Goal: Transaction & Acquisition: Purchase product/service

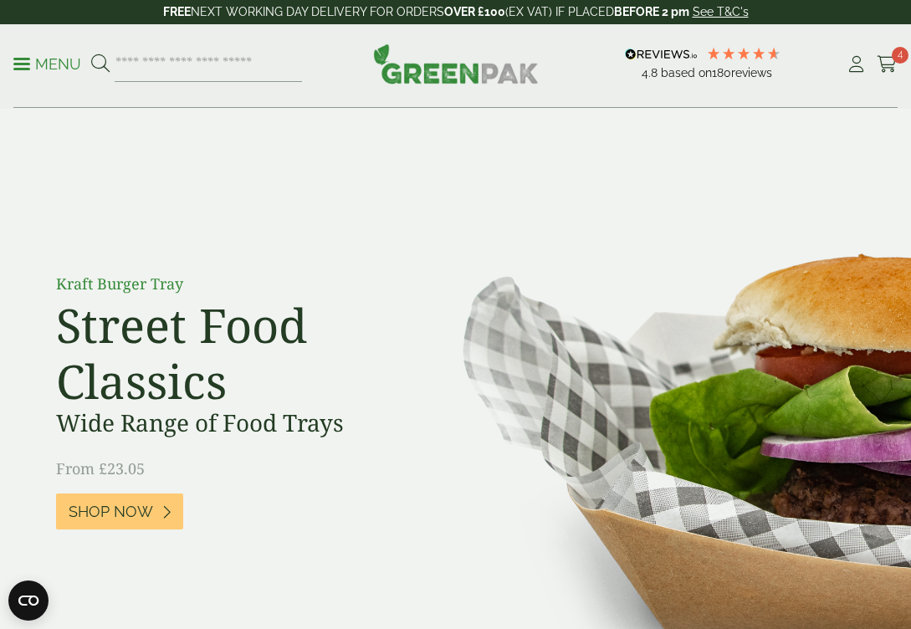
click at [30, 60] on p "Menu" at bounding box center [47, 64] width 68 height 20
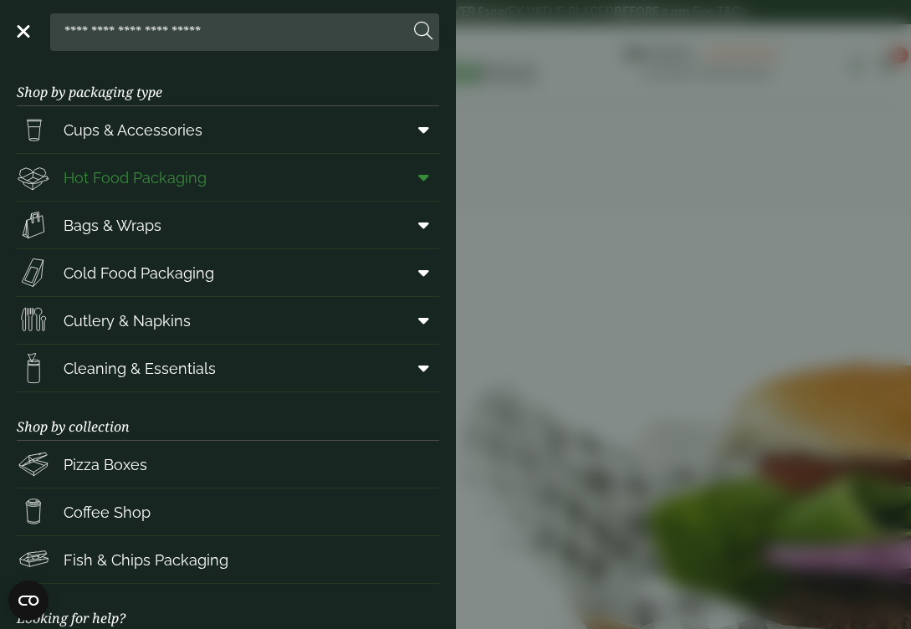
click at [100, 177] on span "Hot Food Packaging" at bounding box center [135, 178] width 143 height 23
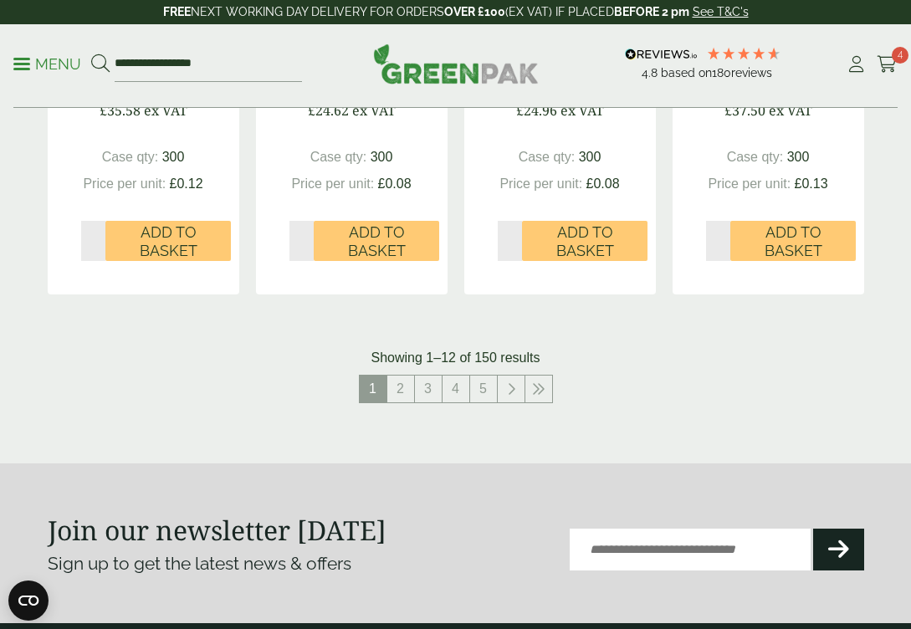
scroll to position [2030, 0]
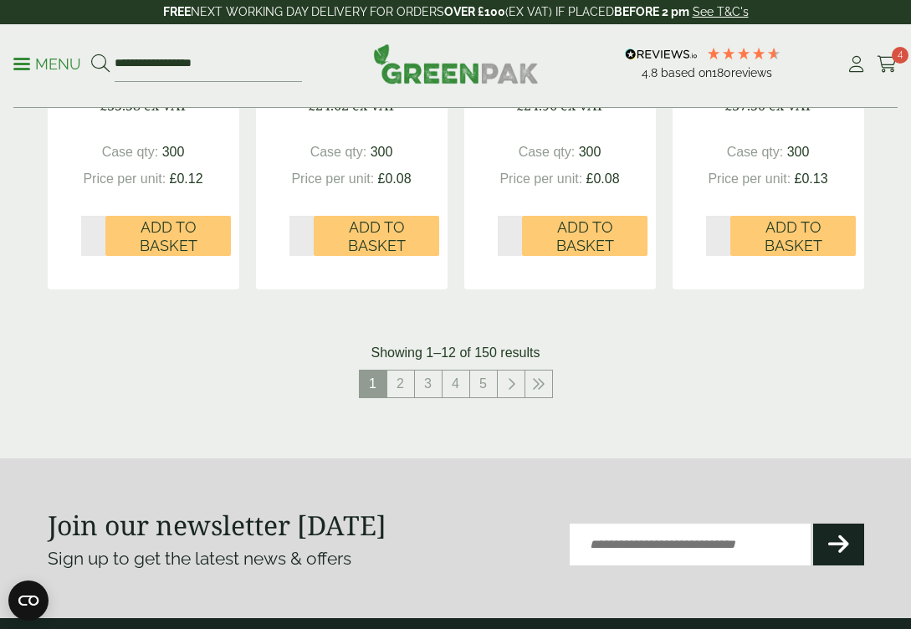
click at [400, 371] on link "2" at bounding box center [400, 384] width 27 height 27
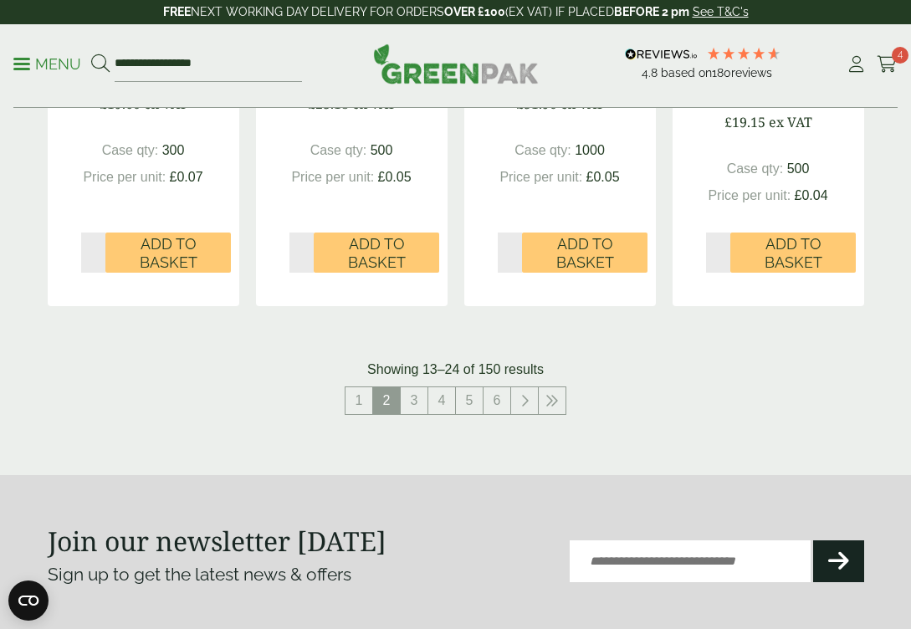
scroll to position [2123, 0]
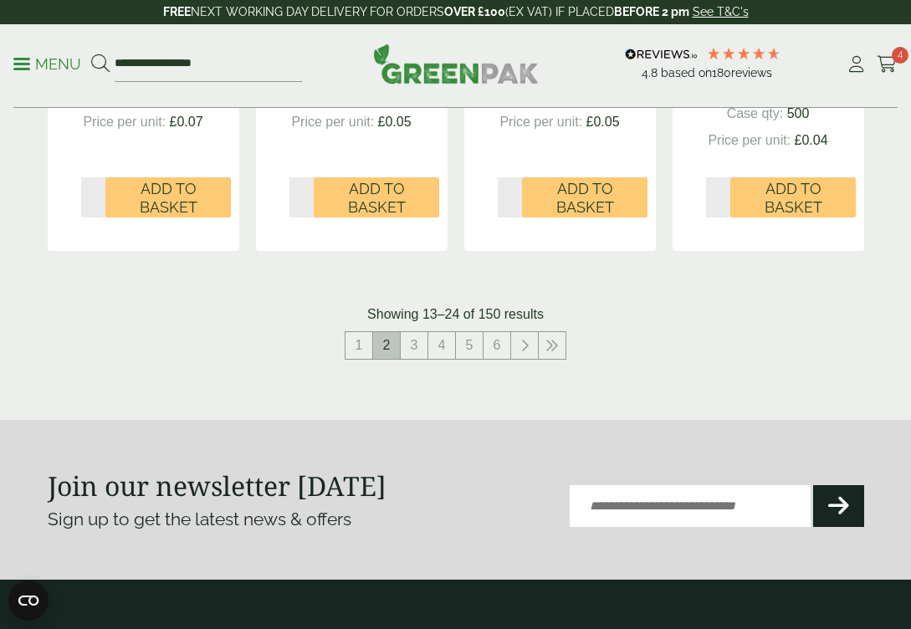
click at [400, 332] on li "2" at bounding box center [387, 345] width 28 height 28
click at [409, 336] on link "3" at bounding box center [414, 345] width 27 height 27
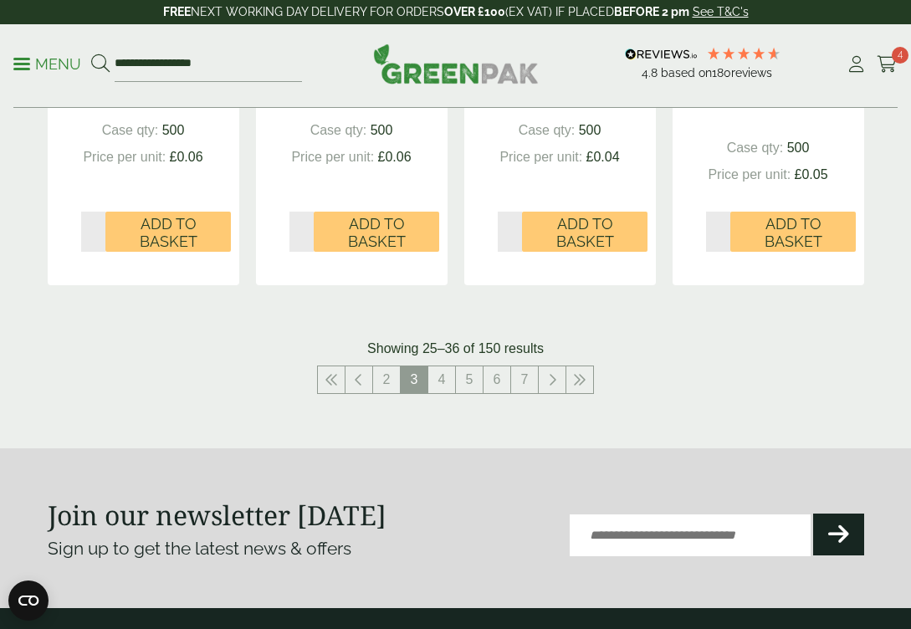
scroll to position [2139, 0]
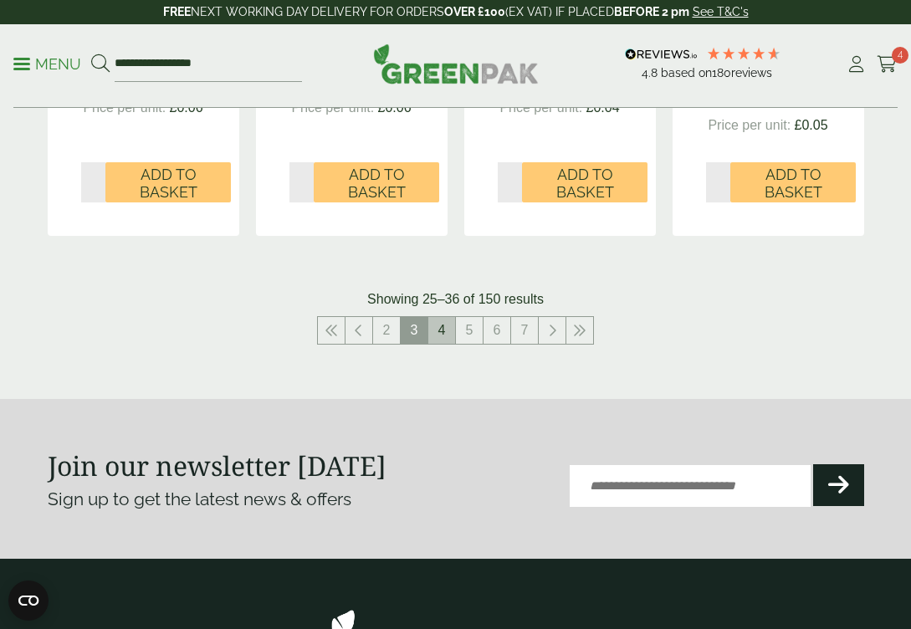
click at [443, 317] on link "4" at bounding box center [441, 330] width 27 height 27
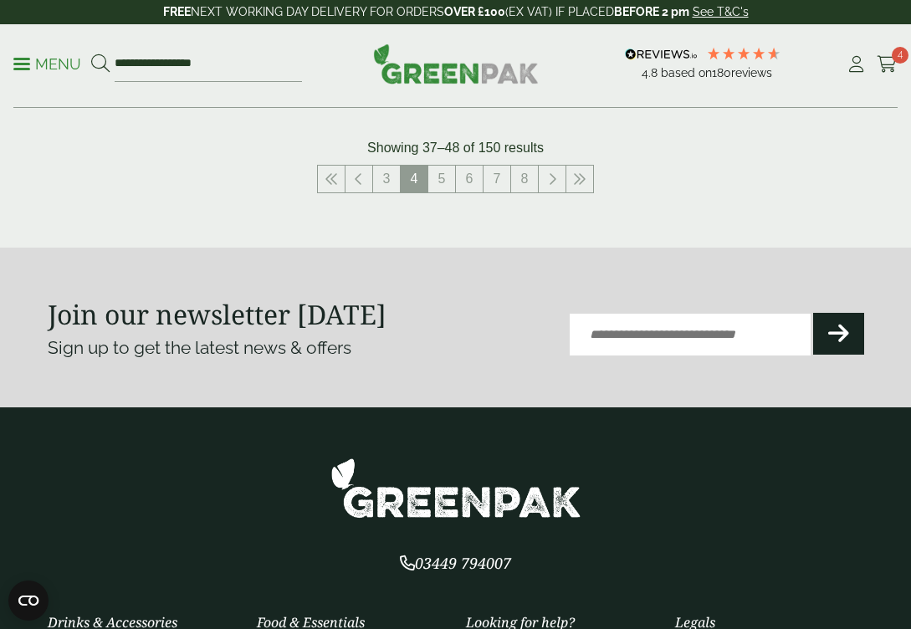
scroll to position [2282, 0]
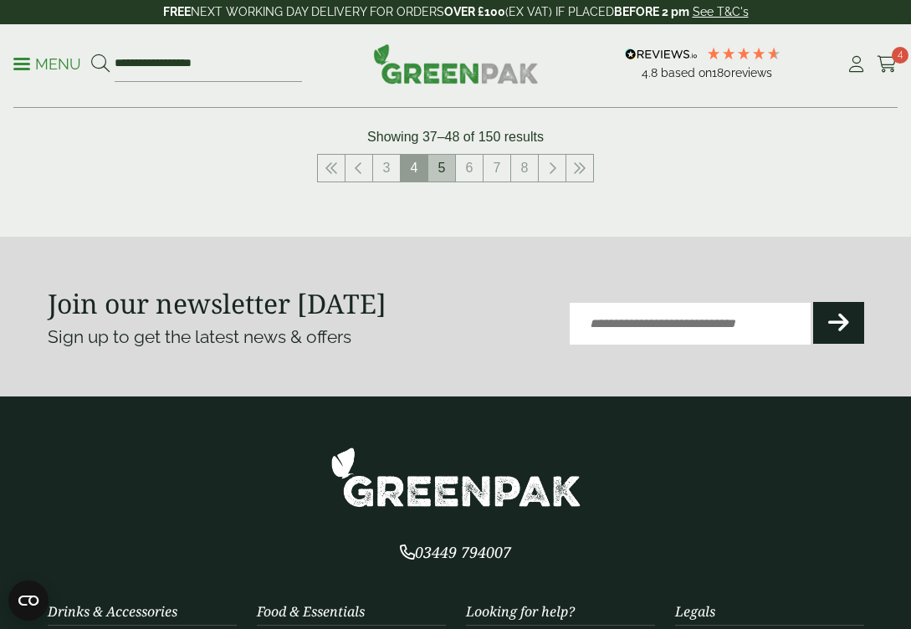
click at [443, 155] on link "5" at bounding box center [441, 168] width 27 height 27
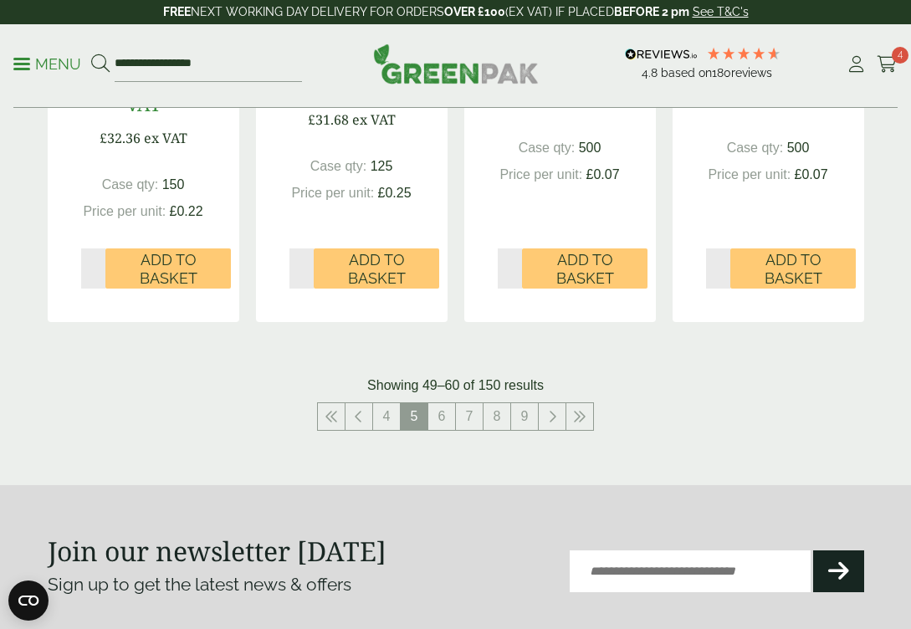
scroll to position [2036, 0]
click at [449, 430] on link "6" at bounding box center [441, 416] width 27 height 27
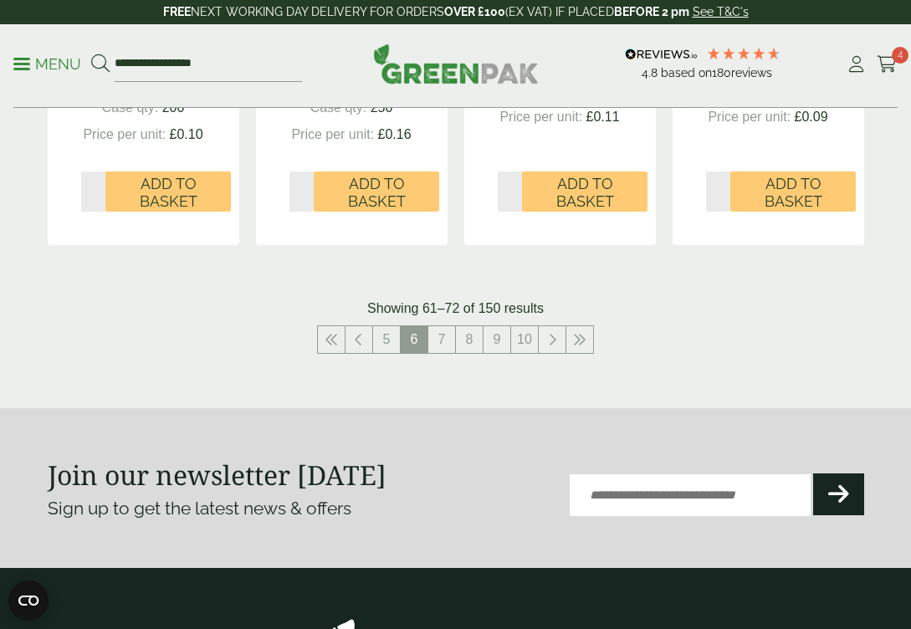
scroll to position [2182, 0]
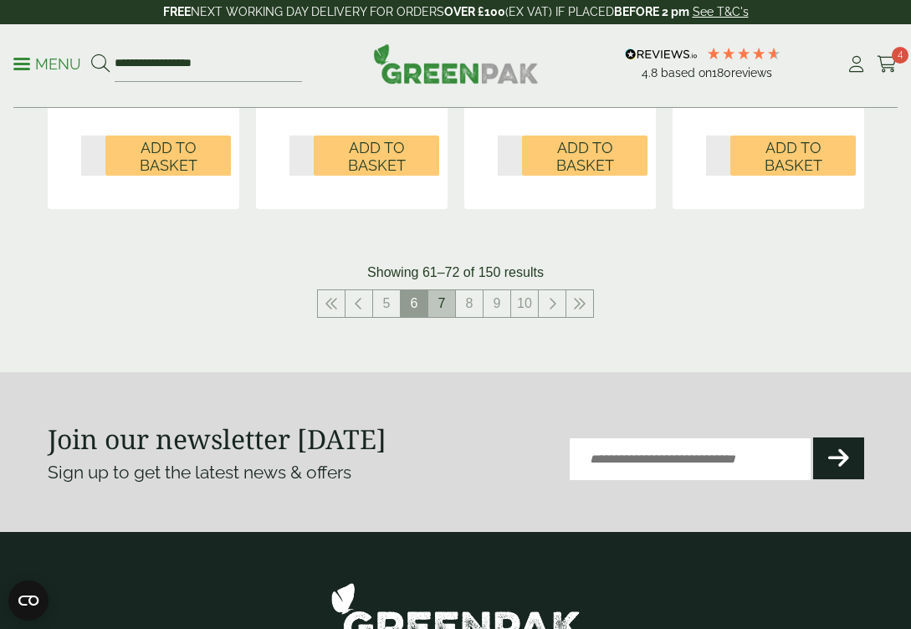
click at [444, 295] on link "7" at bounding box center [441, 303] width 27 height 27
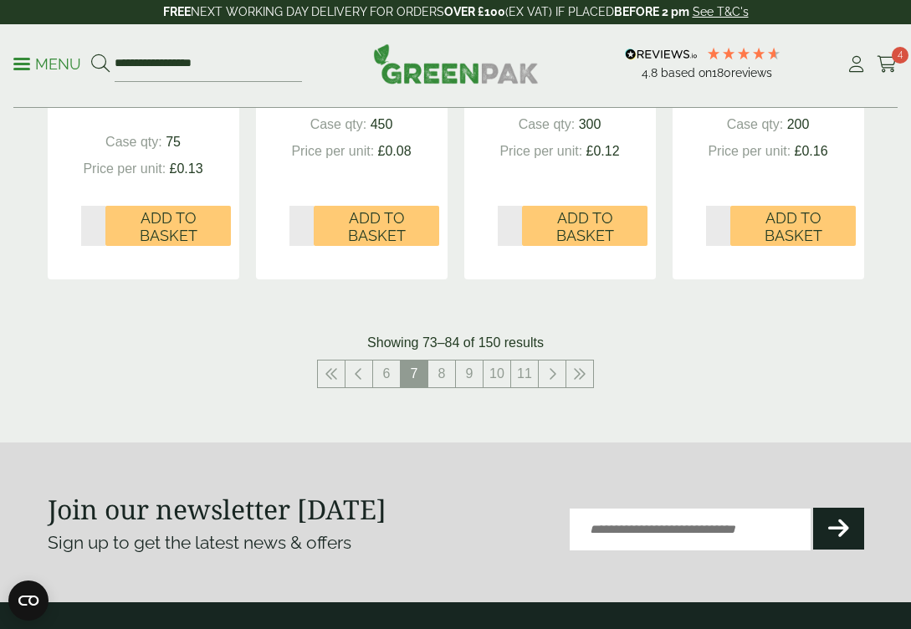
scroll to position [2139, 0]
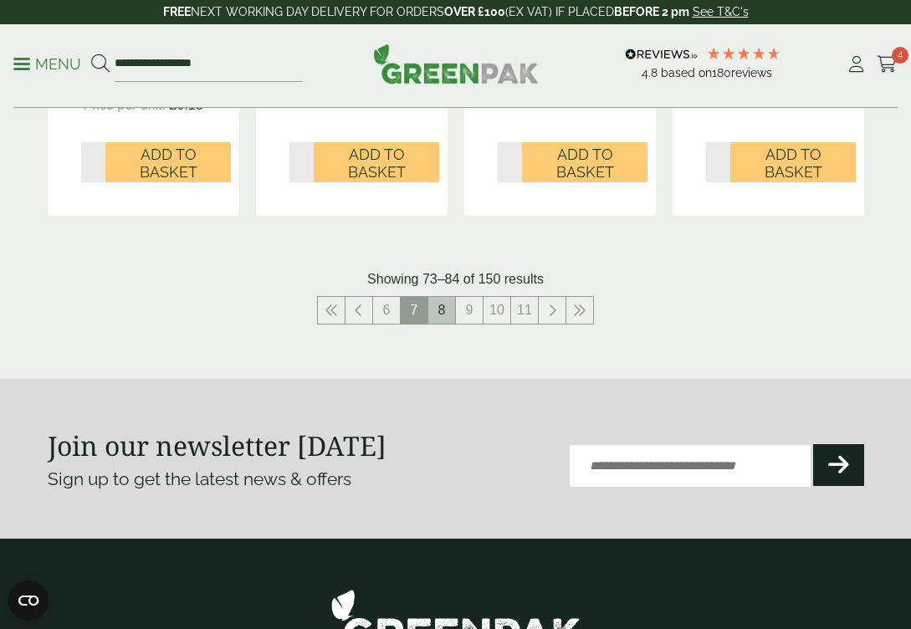
click at [443, 312] on link "8" at bounding box center [441, 310] width 27 height 27
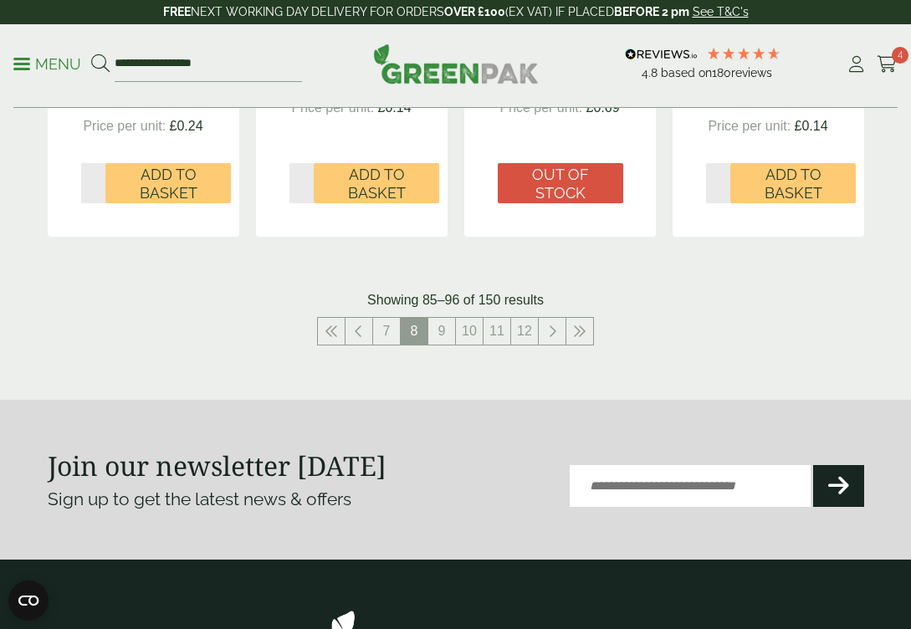
scroll to position [2216, 0]
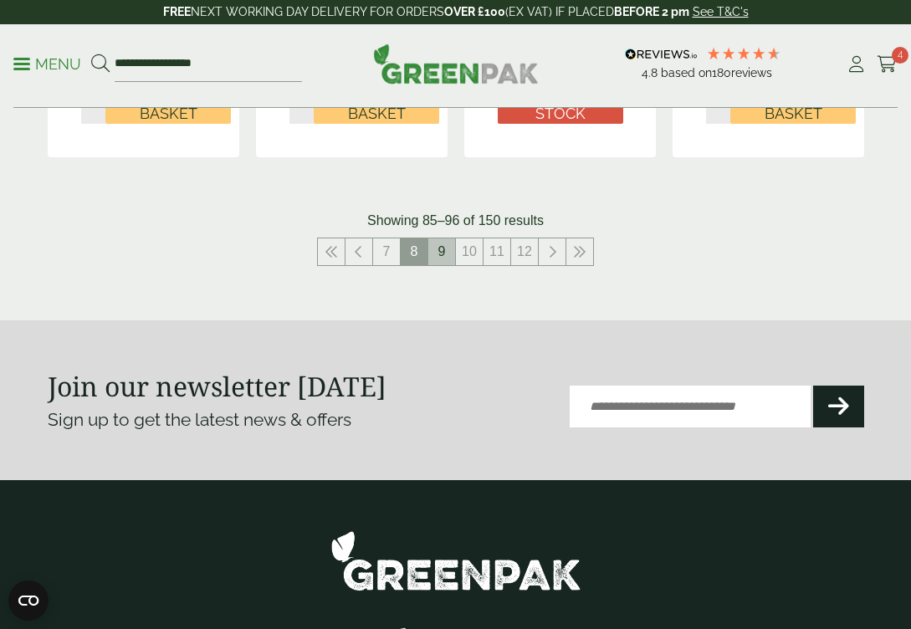
click at [454, 238] on link "9" at bounding box center [441, 251] width 27 height 27
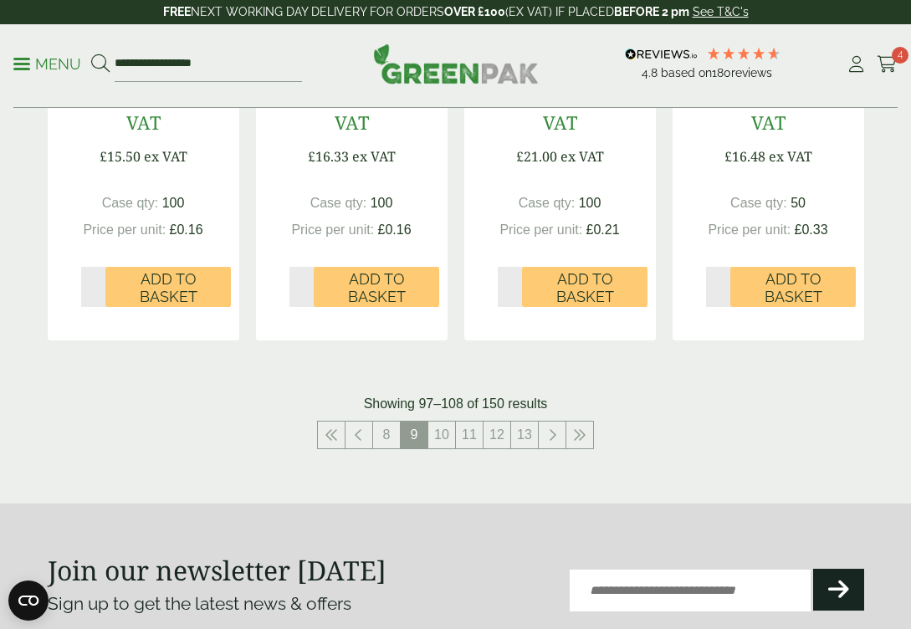
scroll to position [2044, 0]
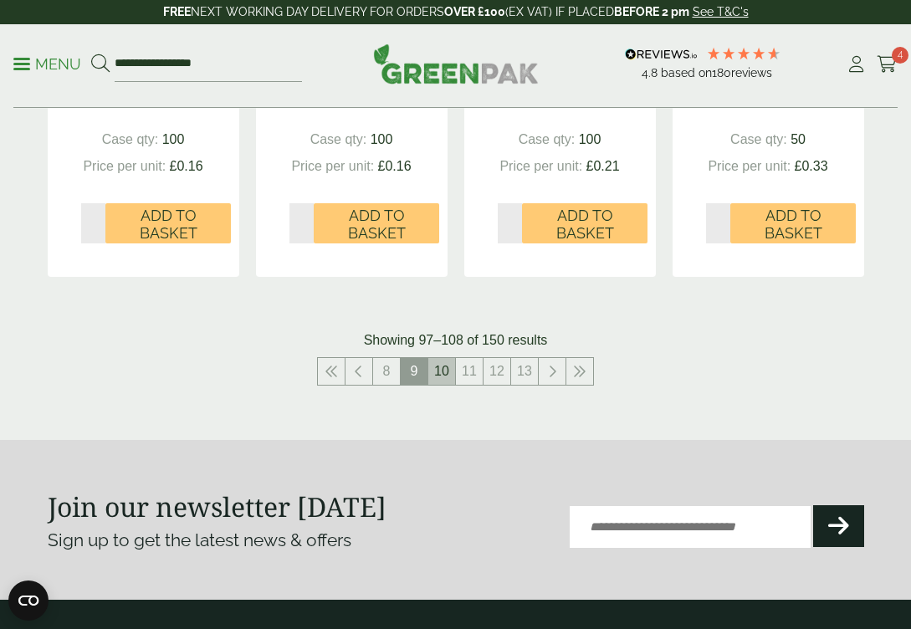
click at [438, 358] on link "10" at bounding box center [441, 371] width 27 height 27
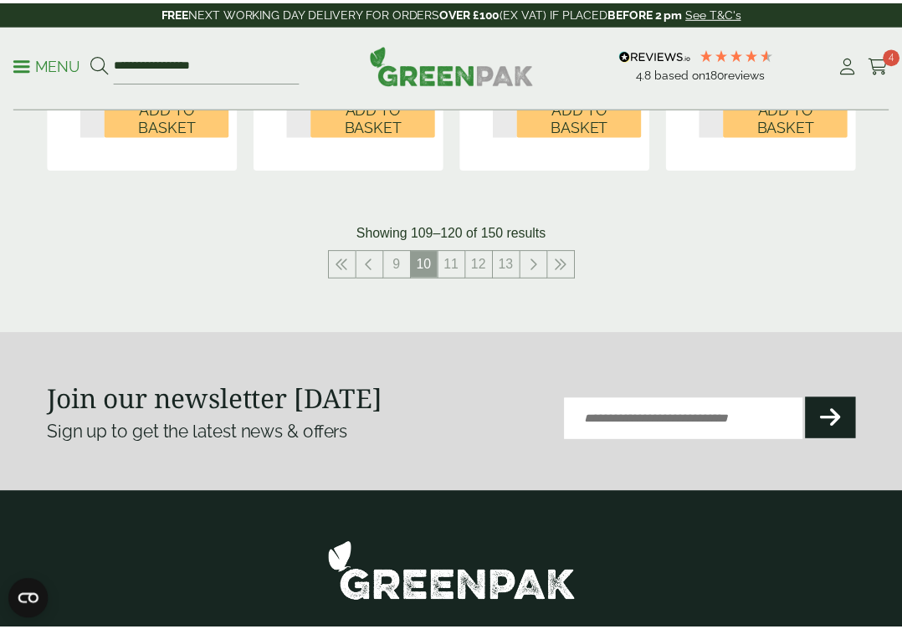
scroll to position [2223, 0]
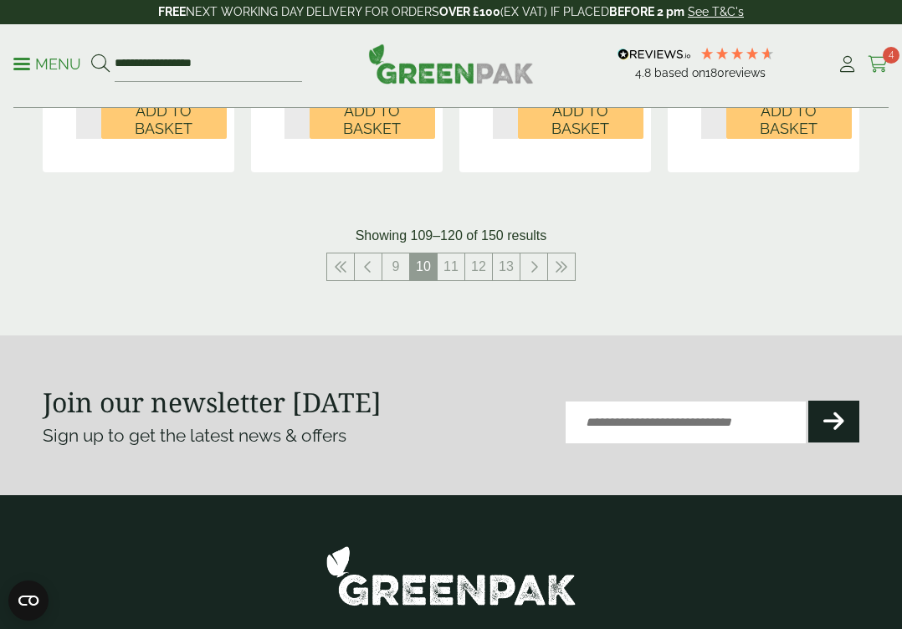
click at [889, 56] on span "4" at bounding box center [891, 55] width 17 height 17
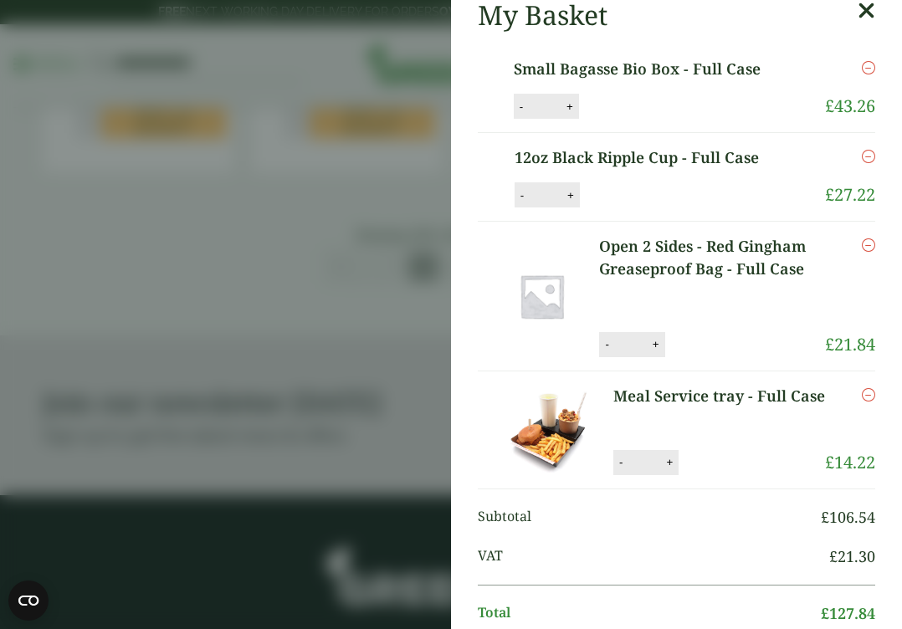
scroll to position [54, 0]
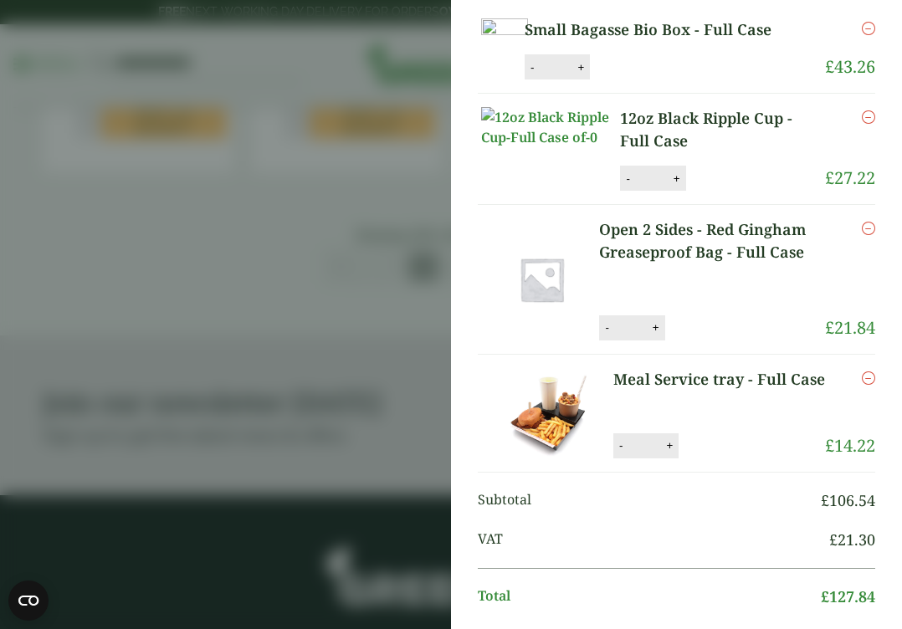
click at [553, 453] on img at bounding box center [549, 413] width 136 height 90
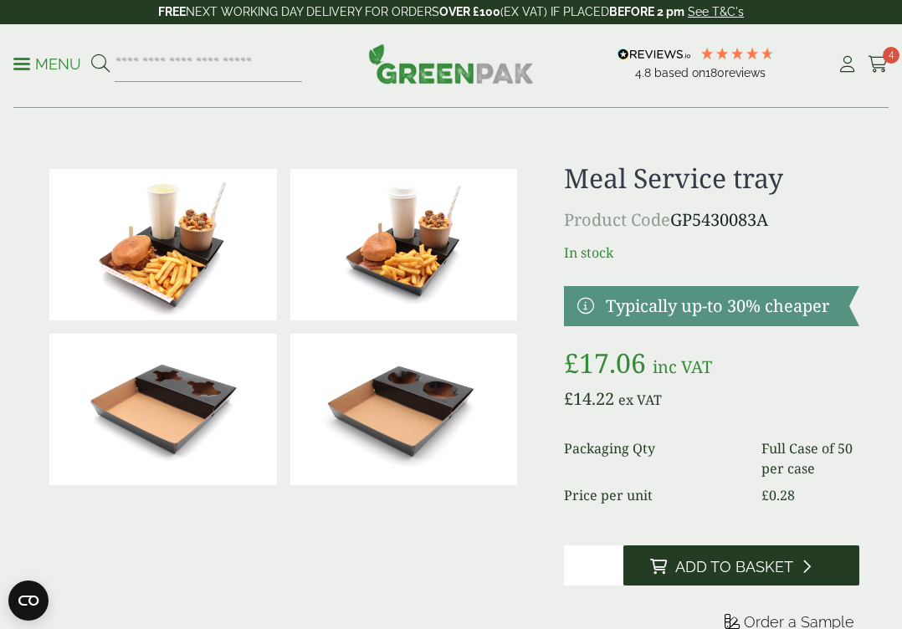
click at [688, 549] on button "Add to Basket" at bounding box center [741, 566] width 236 height 40
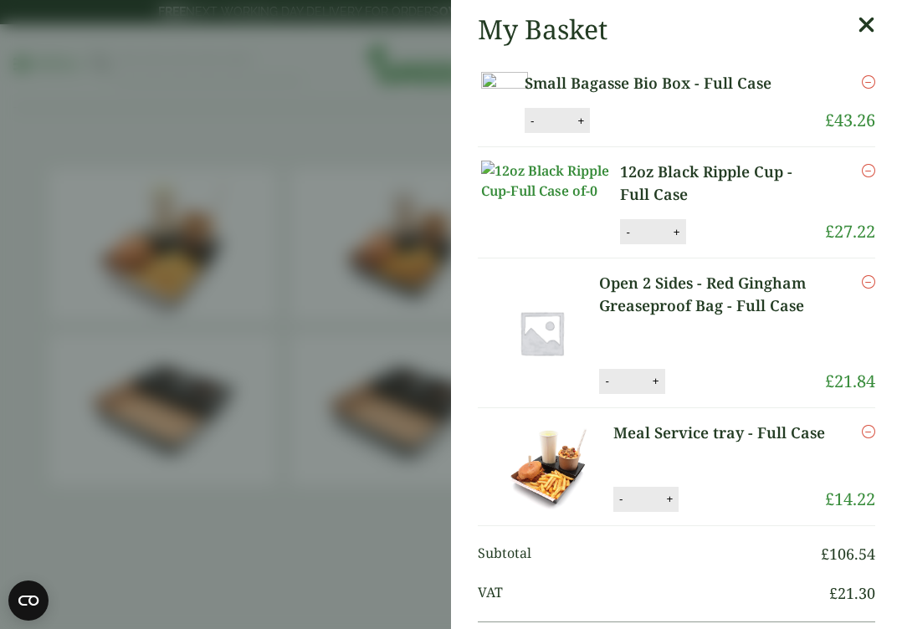
click at [23, 124] on aside "My Basket Small Bagasse Bio Box - Full Case Small Bagasse Bio Box - Full Case q…" at bounding box center [451, 314] width 902 height 629
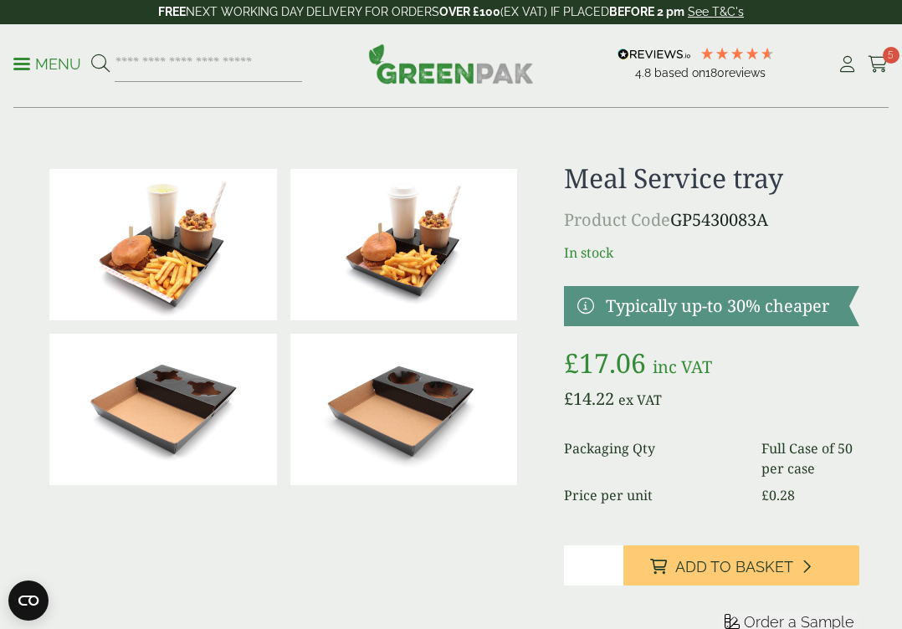
click at [38, 54] on p "Menu" at bounding box center [47, 64] width 68 height 20
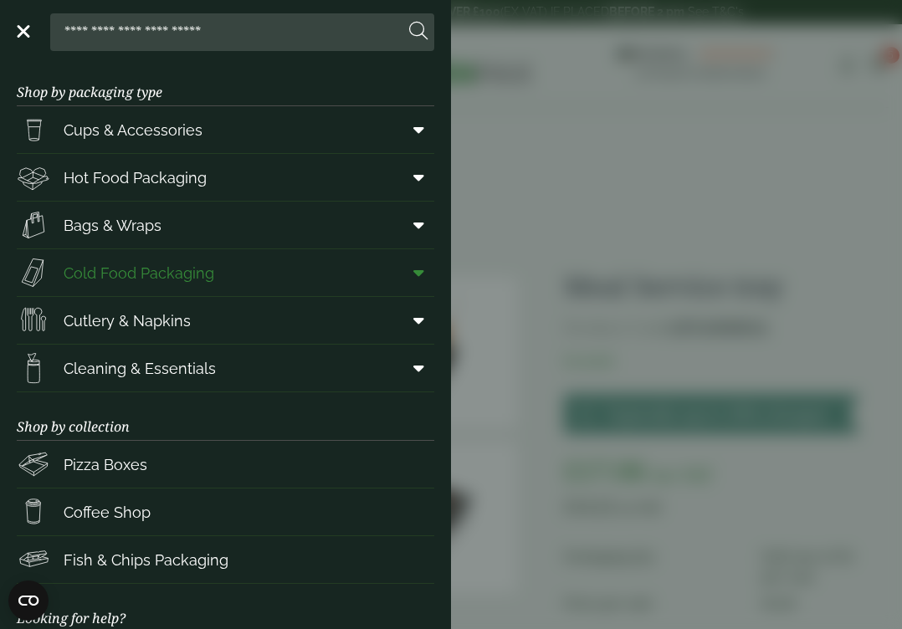
click at [135, 272] on span "Cold Food Packaging" at bounding box center [139, 273] width 151 height 23
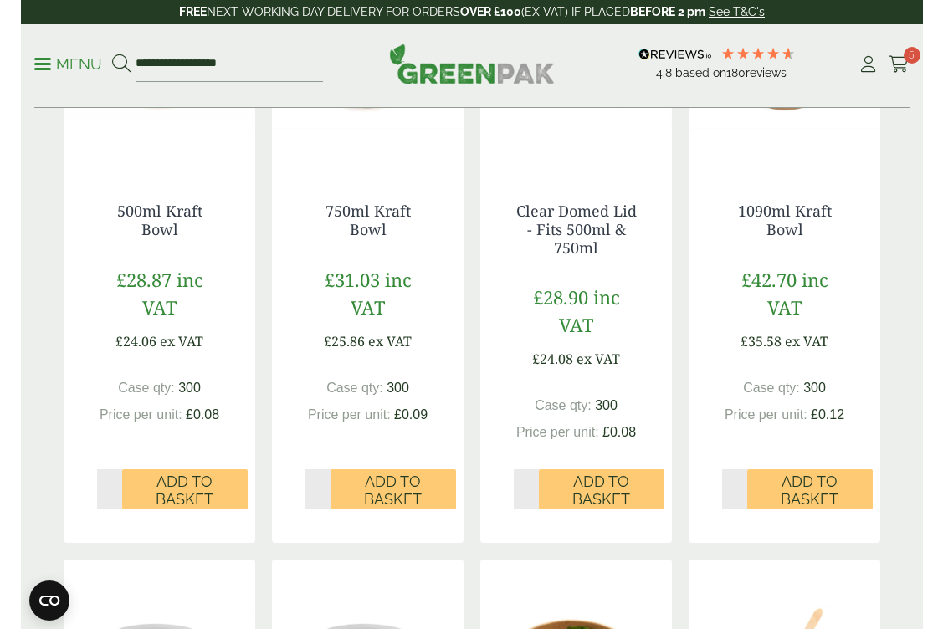
scroll to position [559, 0]
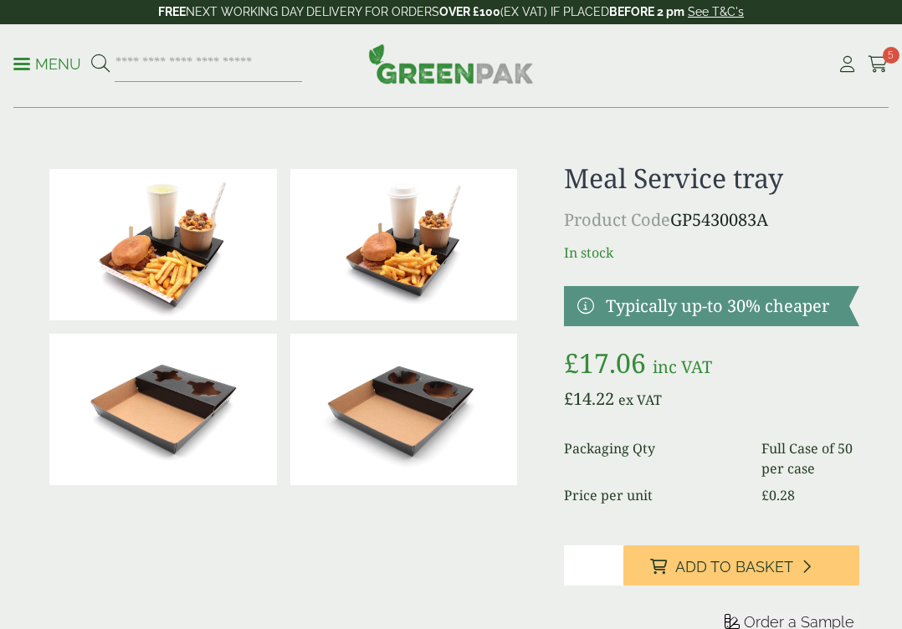
click at [176, 269] on img at bounding box center [163, 244] width 228 height 151
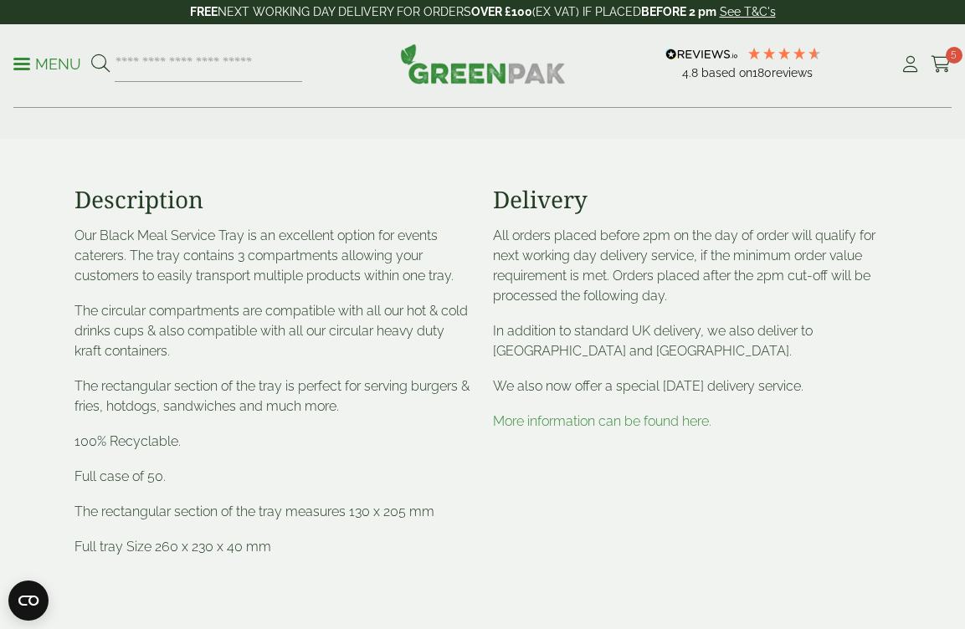
scroll to position [579, 0]
click at [901, 62] on icon at bounding box center [940, 64] width 21 height 17
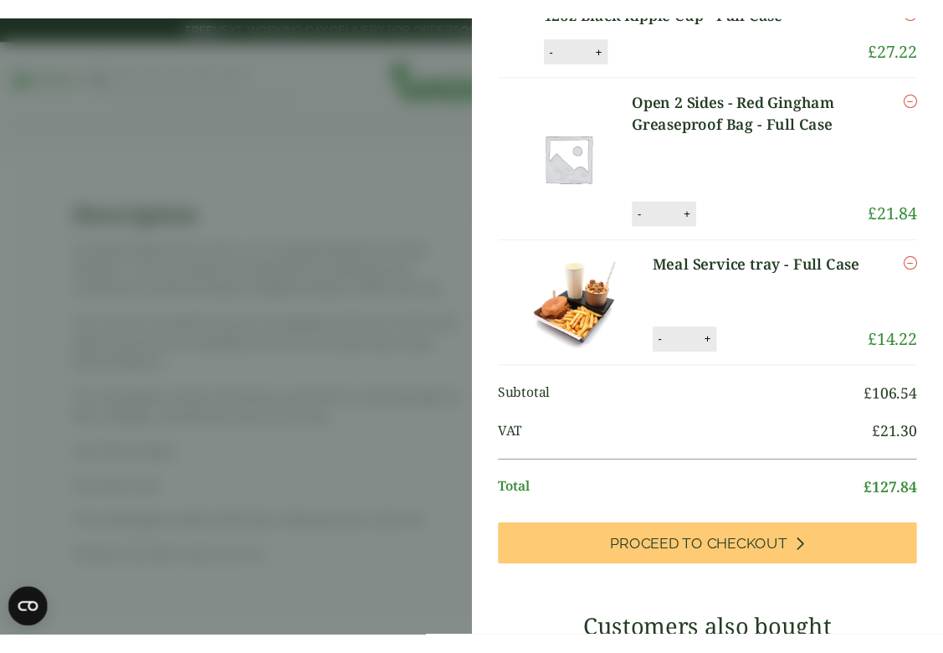
scroll to position [182, 0]
